Goal: Information Seeking & Learning: Check status

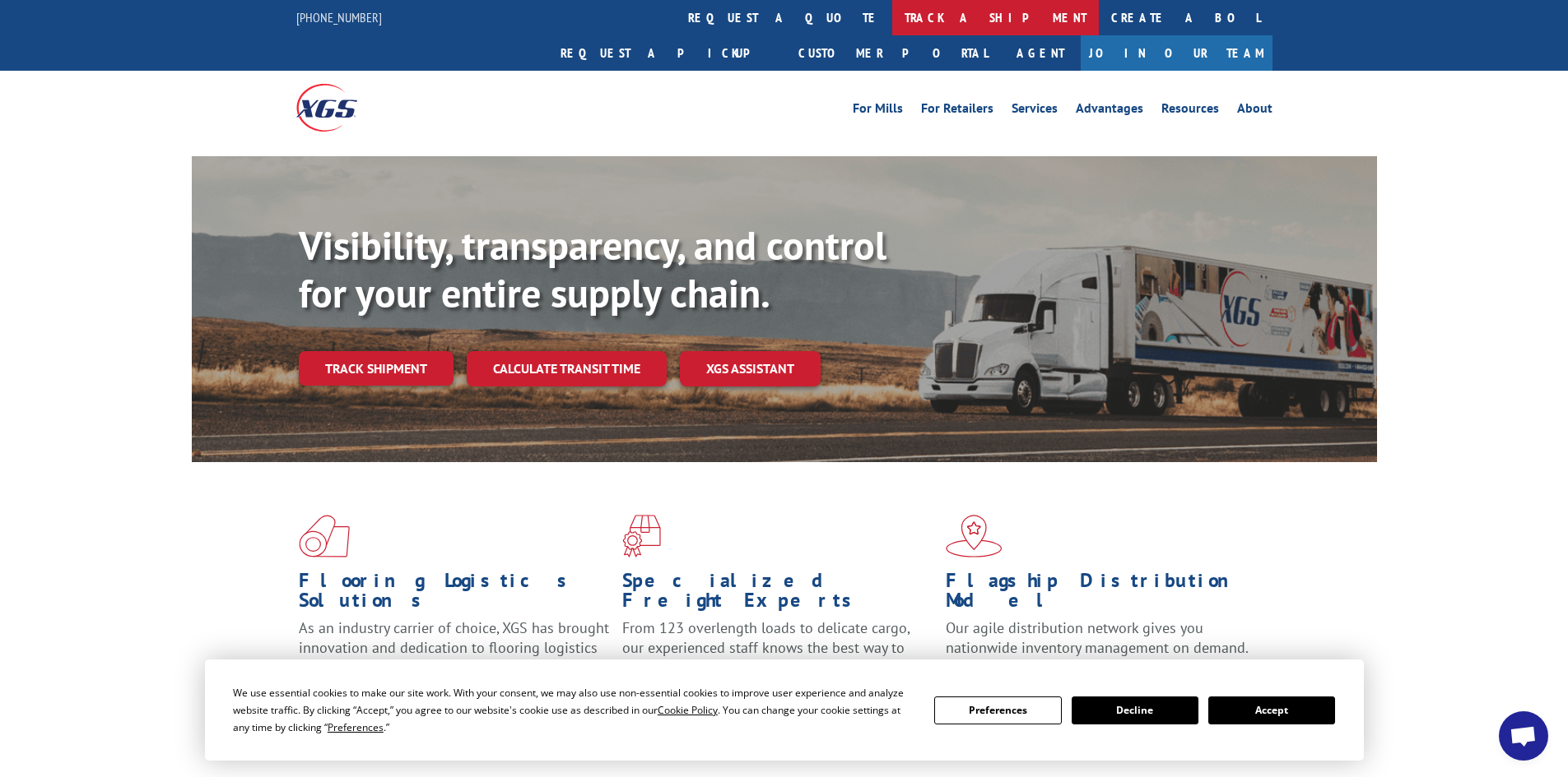
click at [892, 14] on link "track a shipment" at bounding box center [995, 17] width 207 height 36
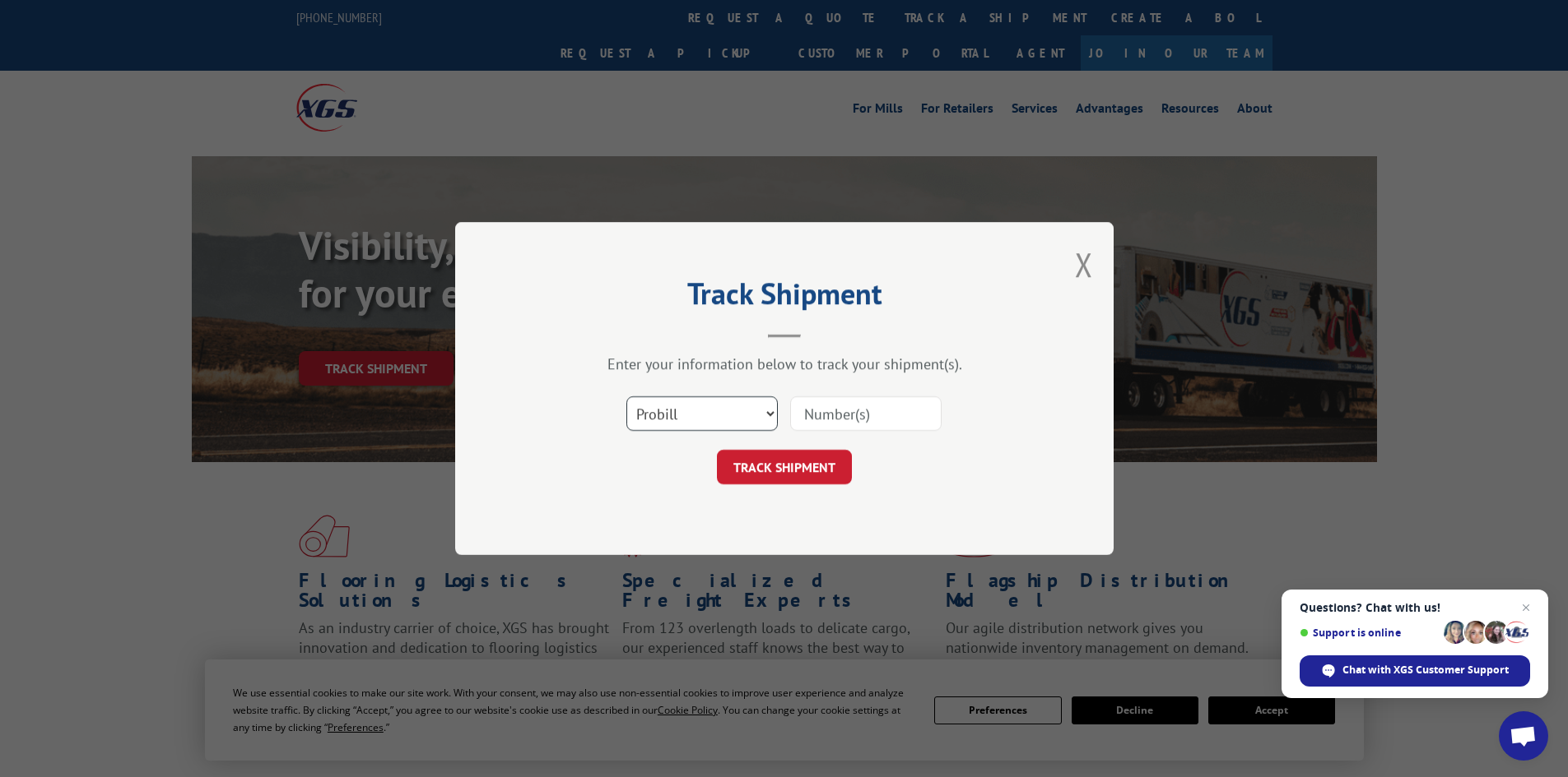
click at [671, 420] on select "Select category... Probill BOL PO" at bounding box center [702, 414] width 152 height 35
select select "bol"
click at [626, 396] on select "Select category... Probill BOL PO" at bounding box center [702, 414] width 152 height 35
paste input "6010025"
type input "6010025"
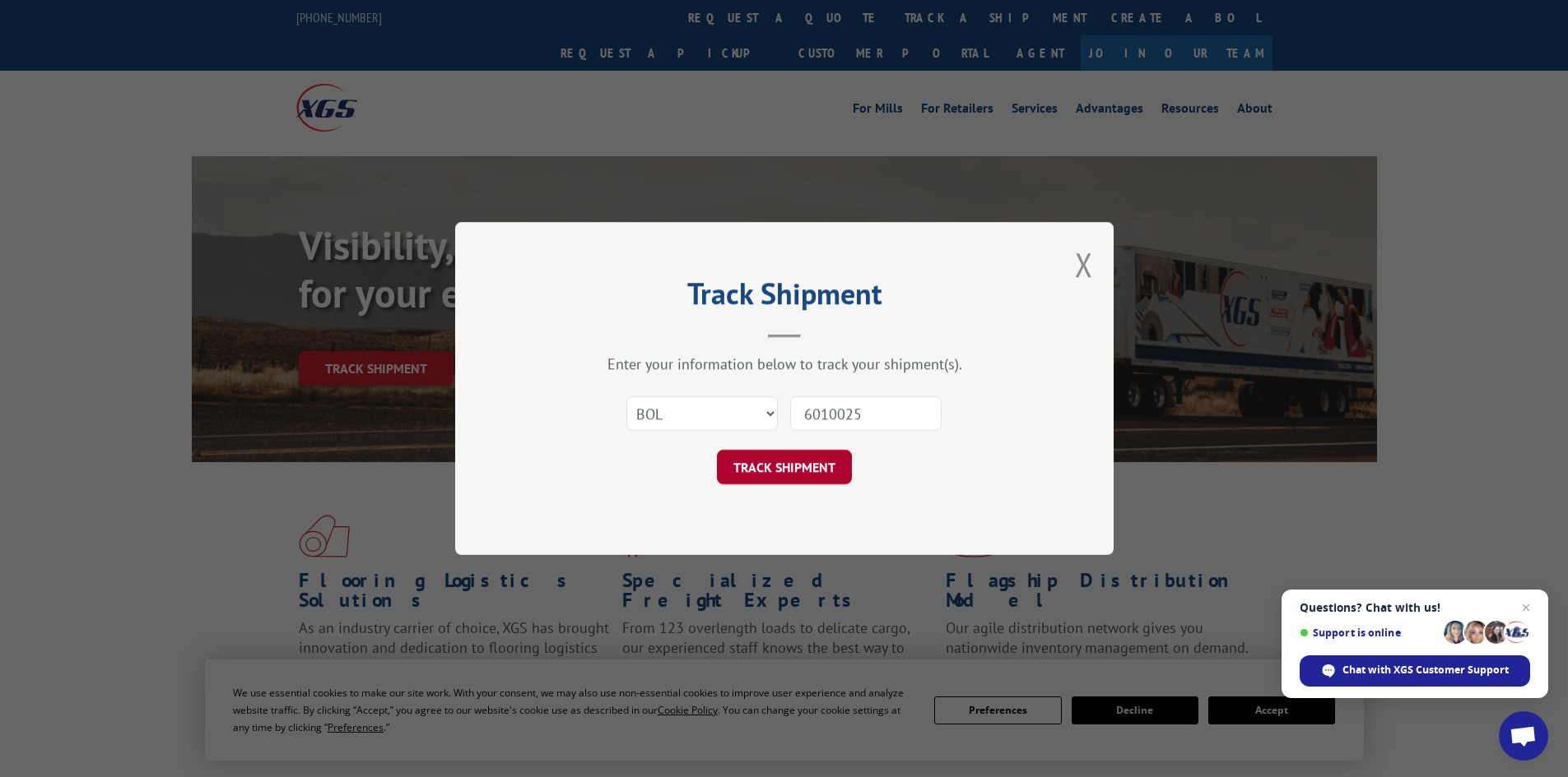
click at [823, 457] on button "TRACK SHIPMENT" at bounding box center [784, 468] width 135 height 35
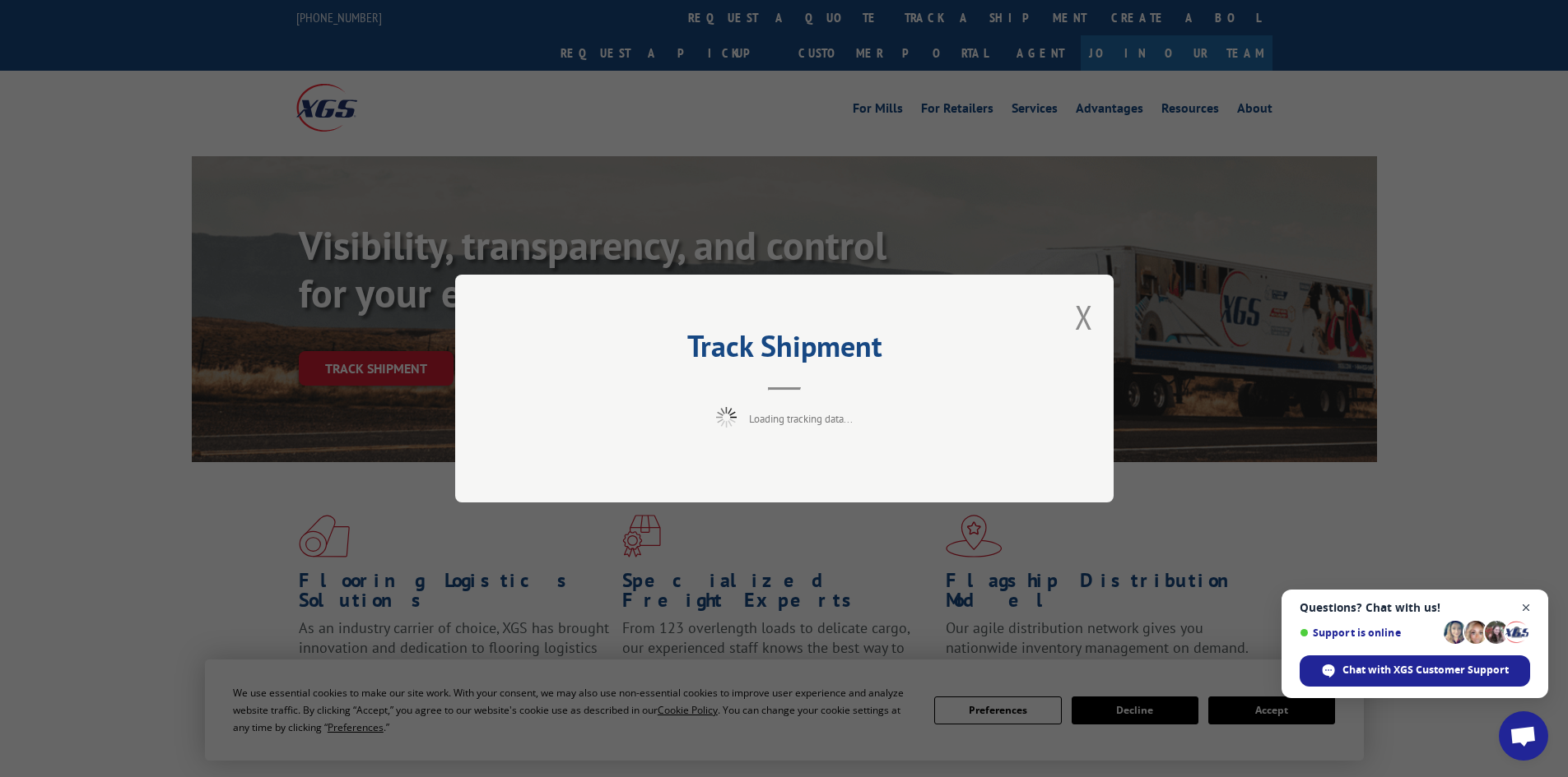
click at [1524, 605] on span "Close chat" at bounding box center [1526, 608] width 21 height 21
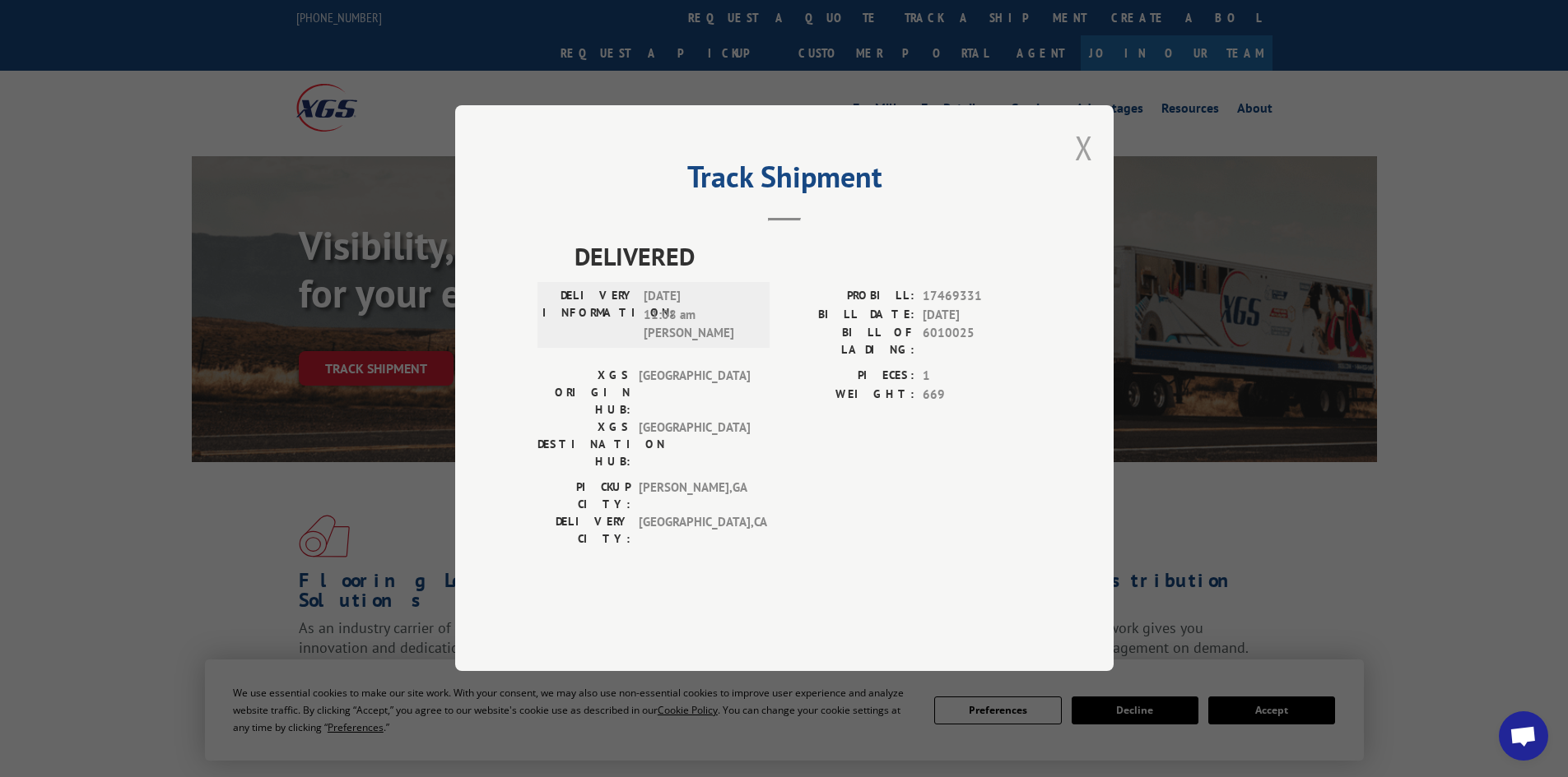
click at [1087, 169] on button "Close modal" at bounding box center [1083, 148] width 18 height 44
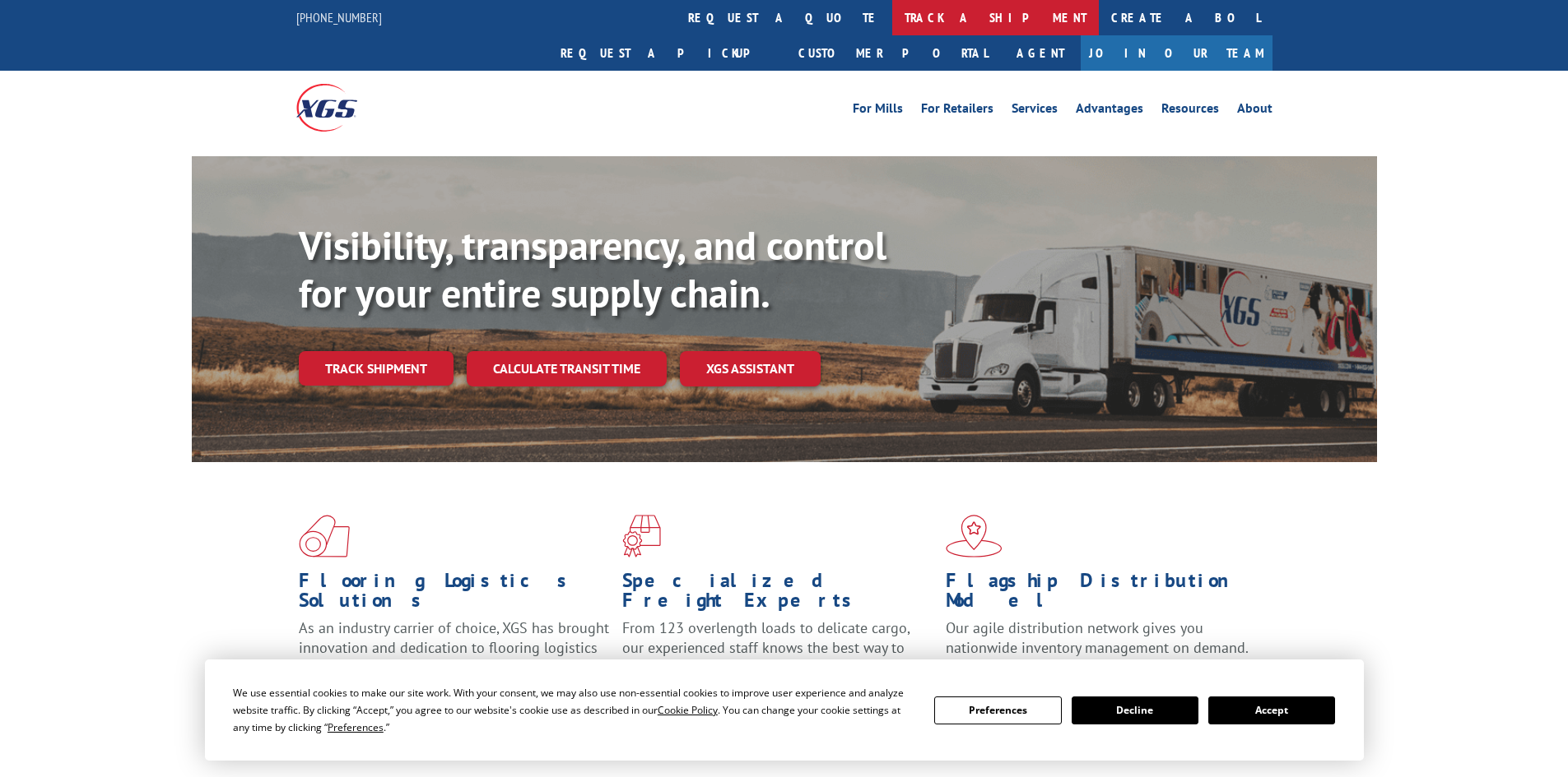
click at [892, 21] on link "track a shipment" at bounding box center [995, 17] width 207 height 36
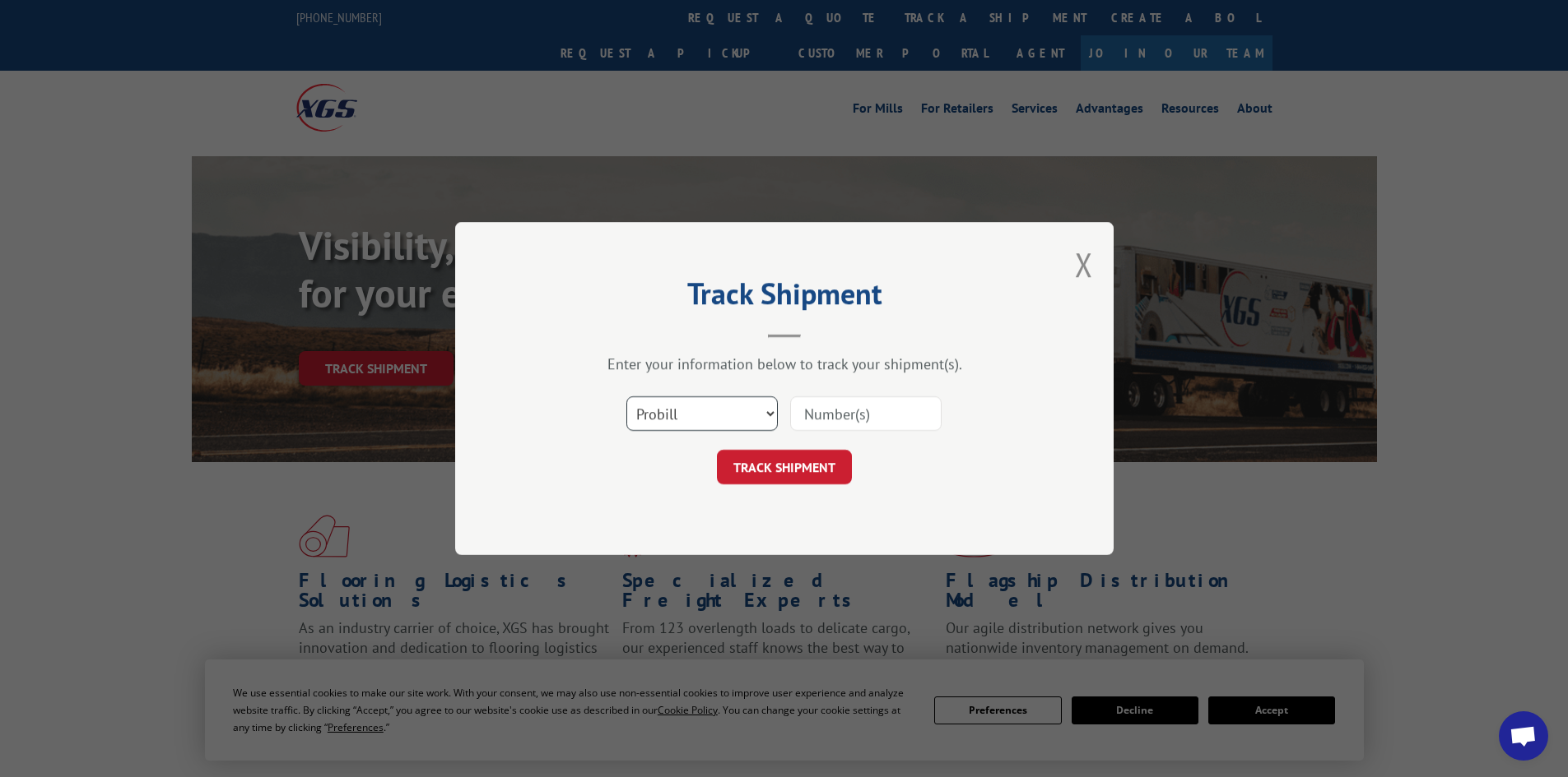
click at [680, 420] on select "Select category... Probill BOL PO" at bounding box center [702, 414] width 152 height 35
select select "bol"
click at [626, 396] on select "Select category... Probill BOL PO" at bounding box center [702, 414] width 152 height 35
paste input "6019069"
type input "6019069"
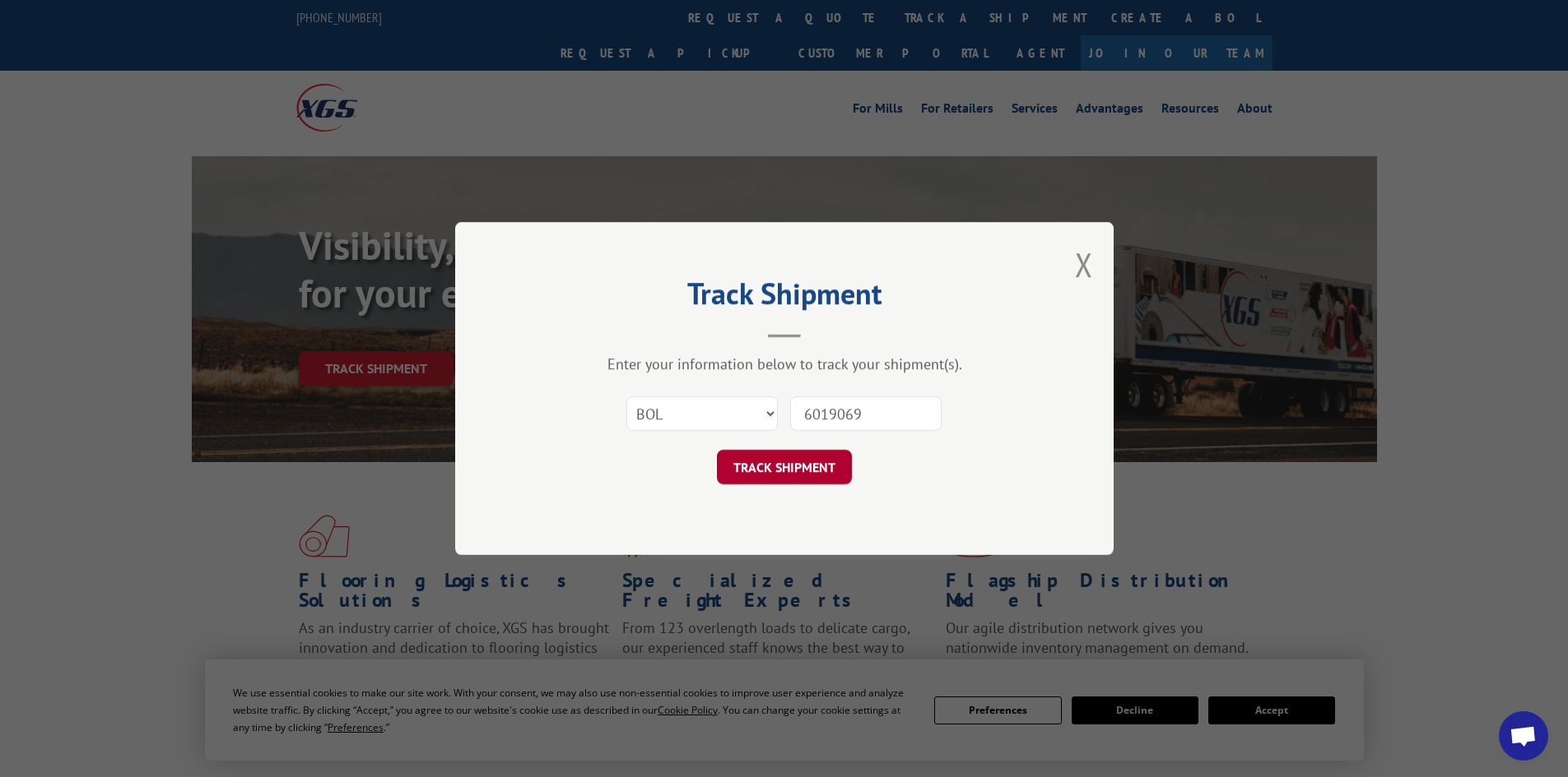
click at [795, 471] on button "TRACK SHIPMENT" at bounding box center [784, 468] width 135 height 35
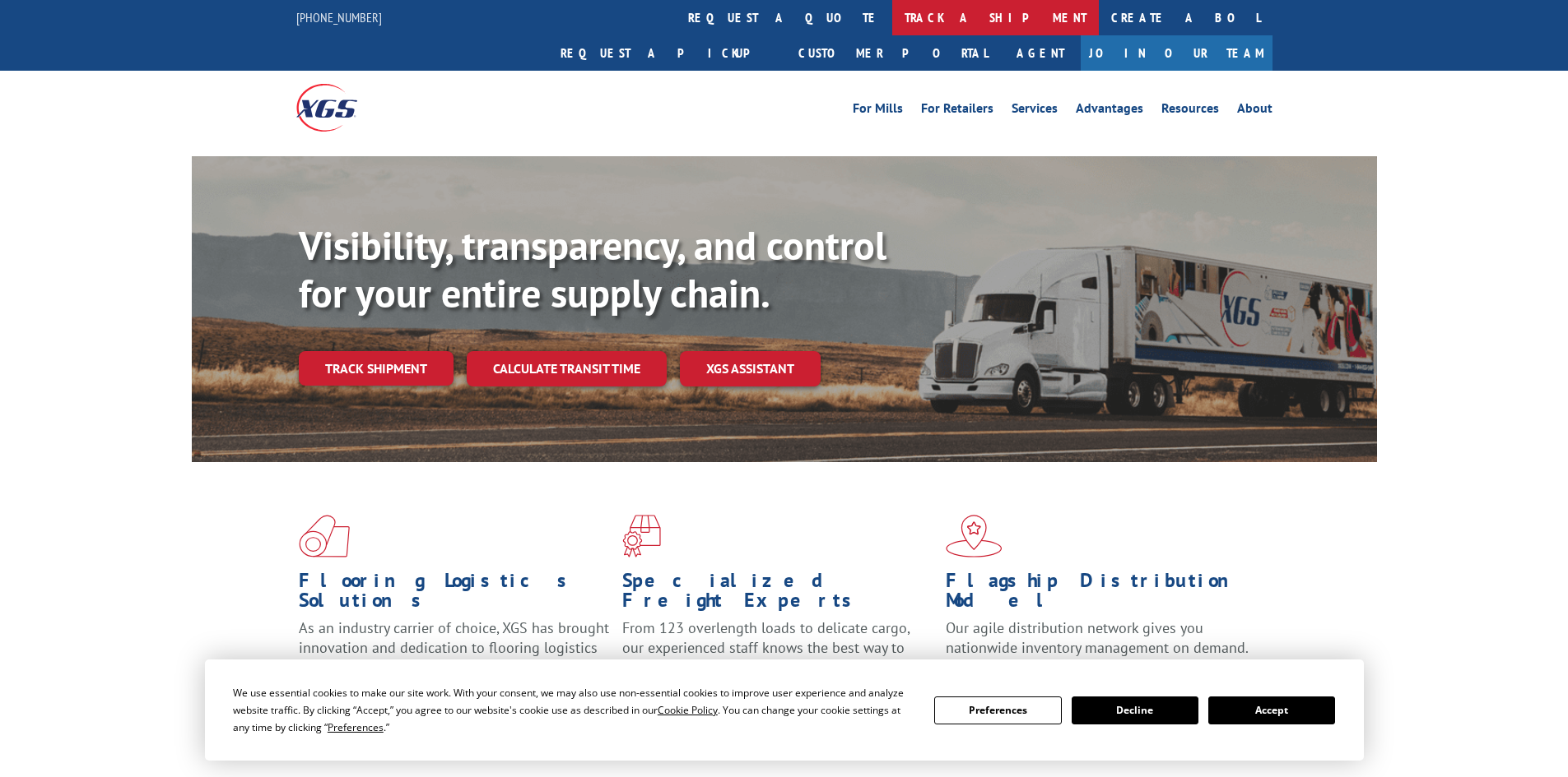
click at [892, 12] on link "track a shipment" at bounding box center [995, 17] width 207 height 36
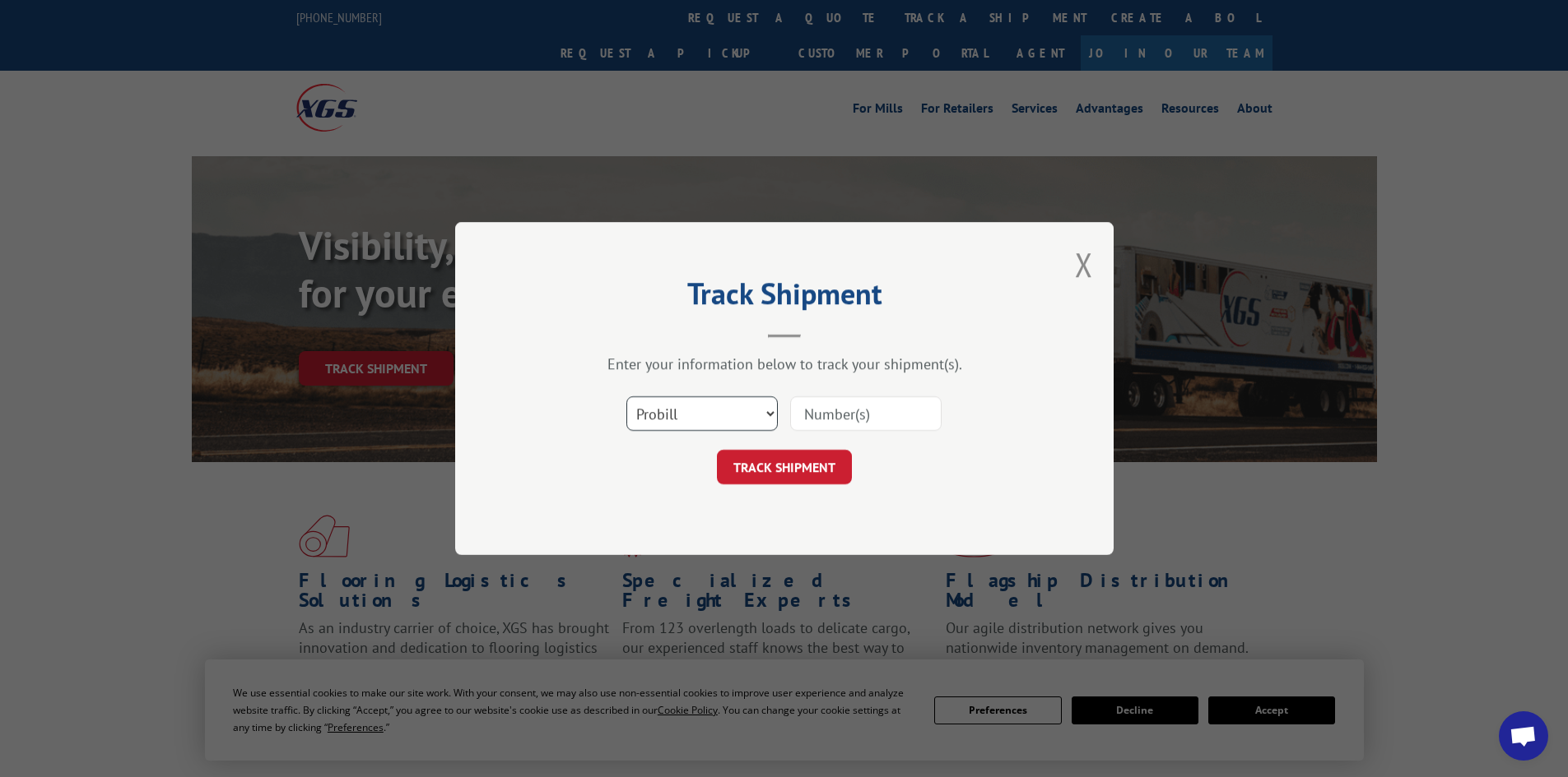
click at [688, 431] on select "Select category... Probill BOL PO" at bounding box center [702, 414] width 152 height 35
select select "bol"
click at [626, 396] on select "Select category... Probill BOL PO" at bounding box center [702, 414] width 152 height 35
paste input "5158089"
type input "5158089"
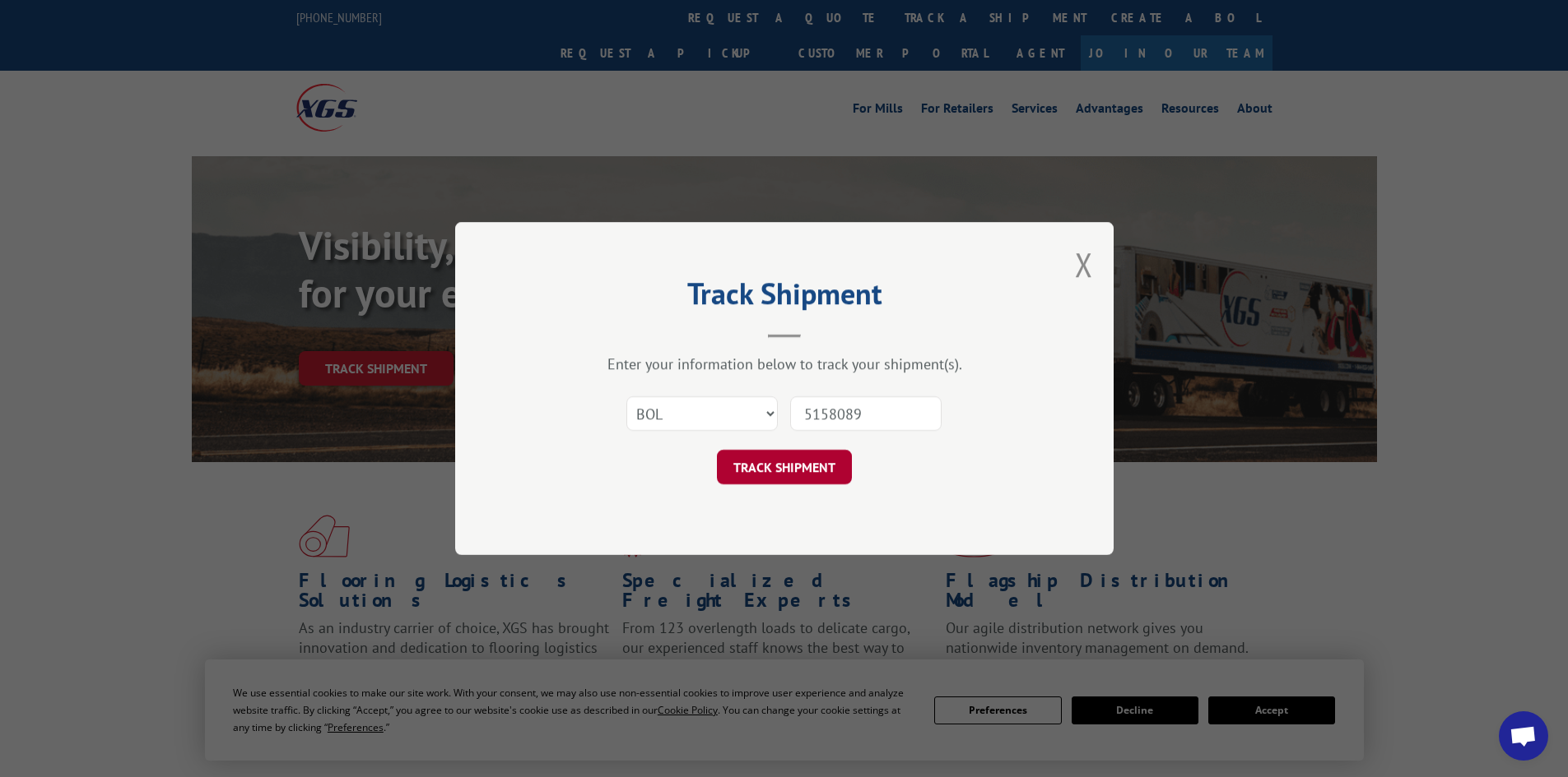
click at [782, 471] on button "TRACK SHIPMENT" at bounding box center [784, 468] width 135 height 35
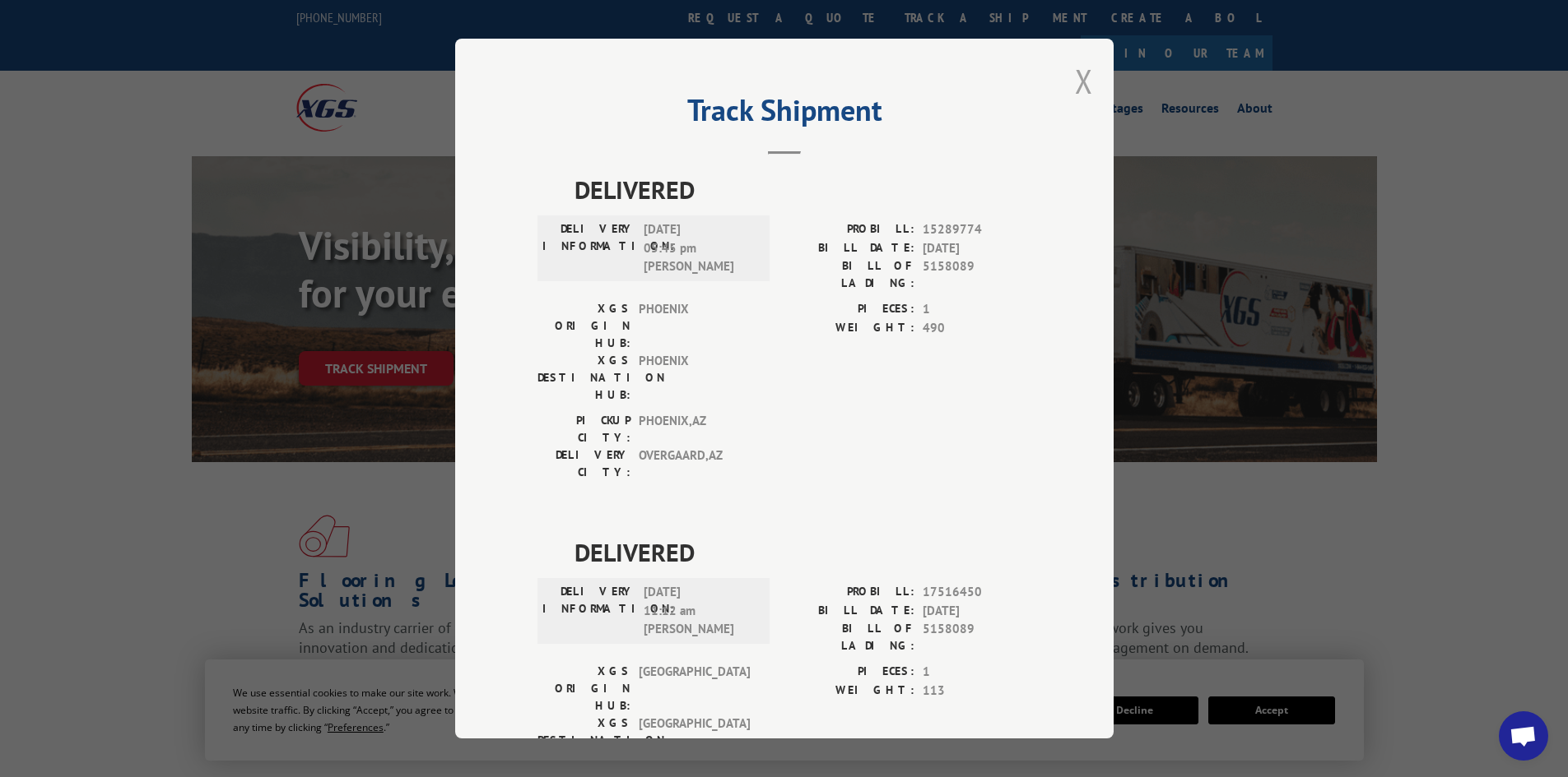
click at [1074, 77] on button "Close modal" at bounding box center [1083, 80] width 18 height 44
